Goal: Transaction & Acquisition: Purchase product/service

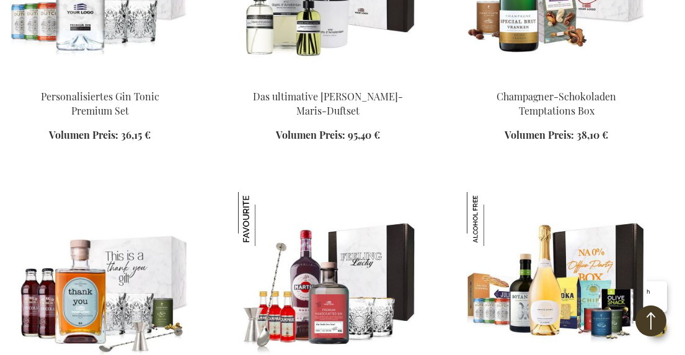
scroll to position [1673, 0]
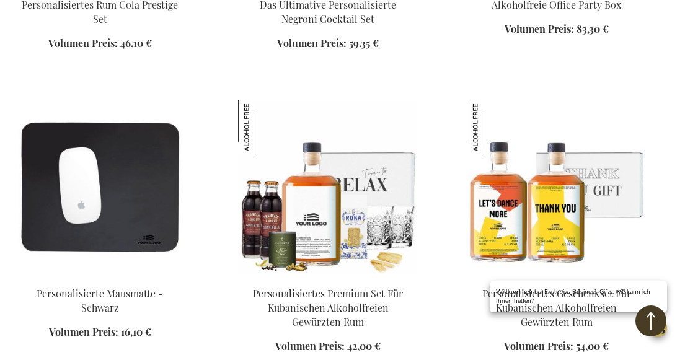
click at [493, 157] on img at bounding box center [557, 187] width 180 height 174
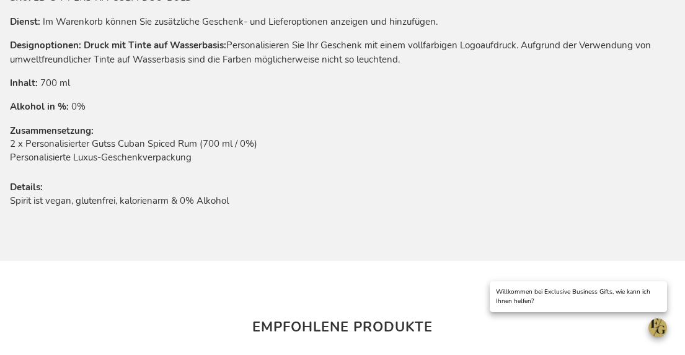
scroll to position [858, 0]
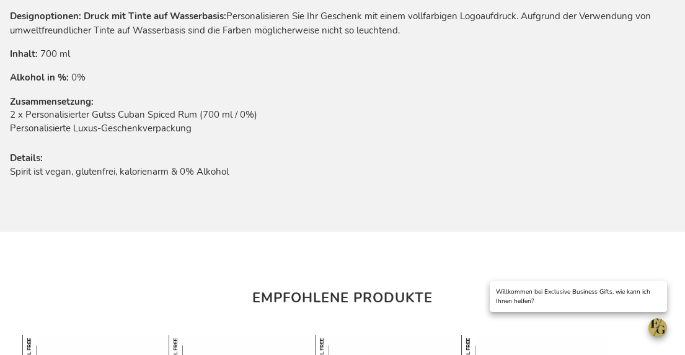
click at [189, 335] on img at bounding box center [191, 357] width 44 height 44
